Goal: Task Accomplishment & Management: Manage account settings

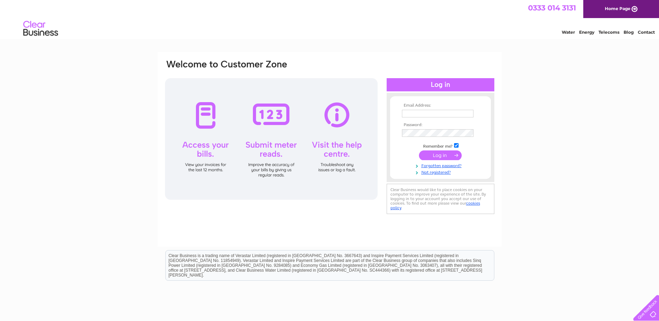
type input "slrautorepairs@outlook.com"
click at [442, 155] on input "submit" at bounding box center [440, 155] width 43 height 10
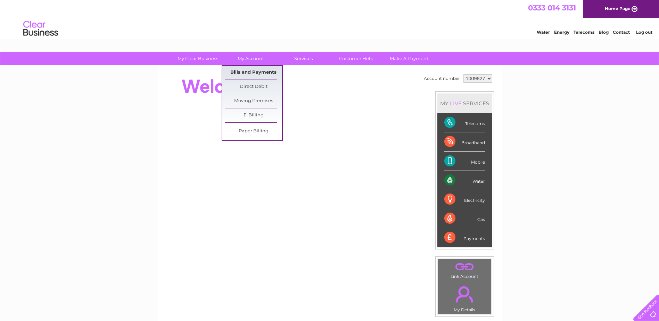
click at [249, 72] on link "Bills and Payments" at bounding box center [253, 73] width 57 height 14
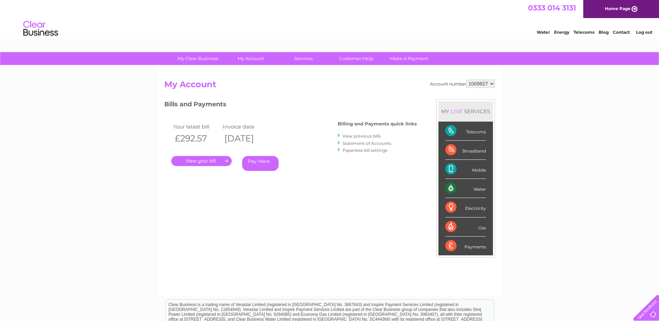
click at [193, 163] on link "." at bounding box center [201, 161] width 60 height 10
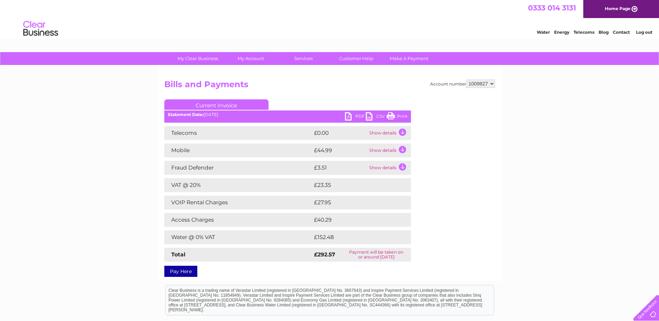
click at [358, 116] on link "PDF" at bounding box center [355, 117] width 21 height 10
